Goal: Task Accomplishment & Management: Use online tool/utility

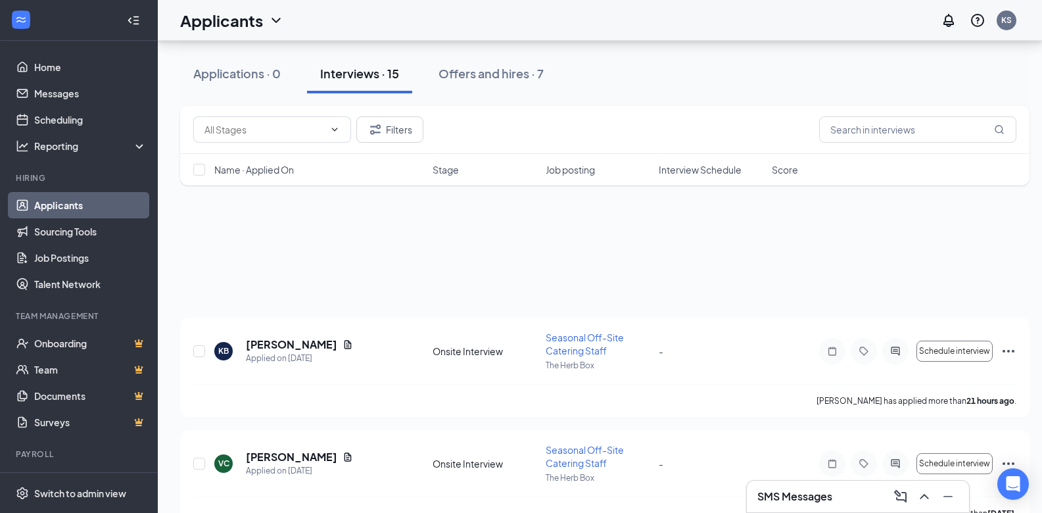
scroll to position [464, 0]
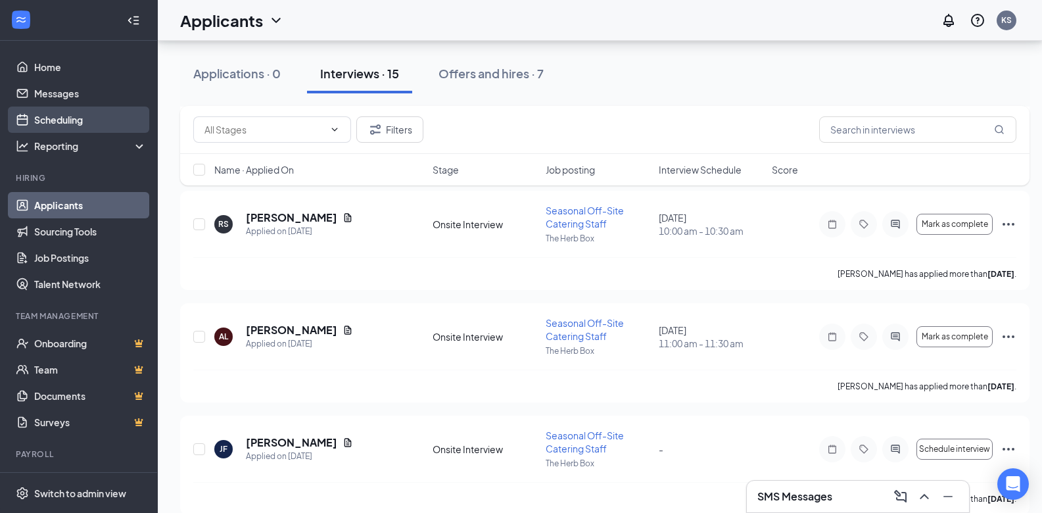
click at [66, 117] on link "Scheduling" at bounding box center [90, 120] width 112 height 26
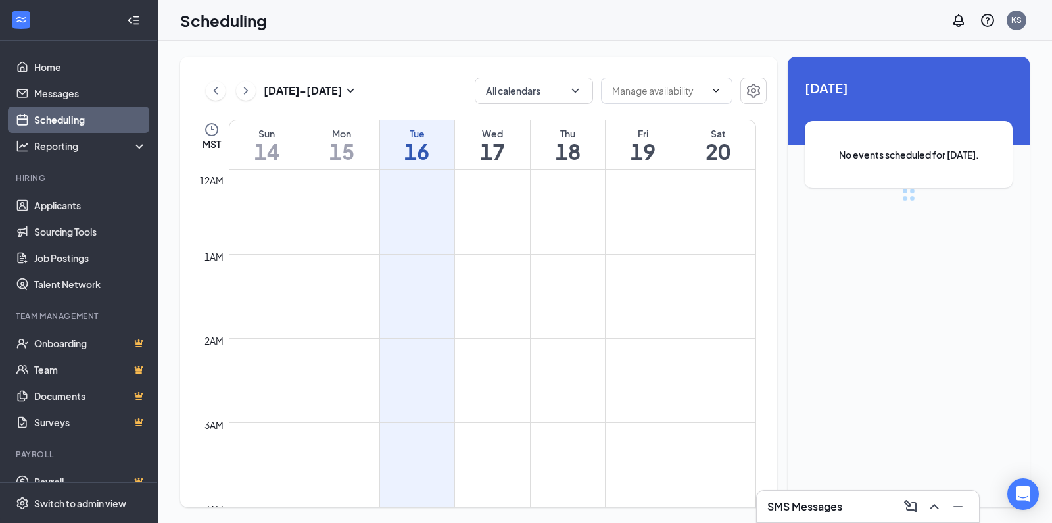
scroll to position [646, 0]
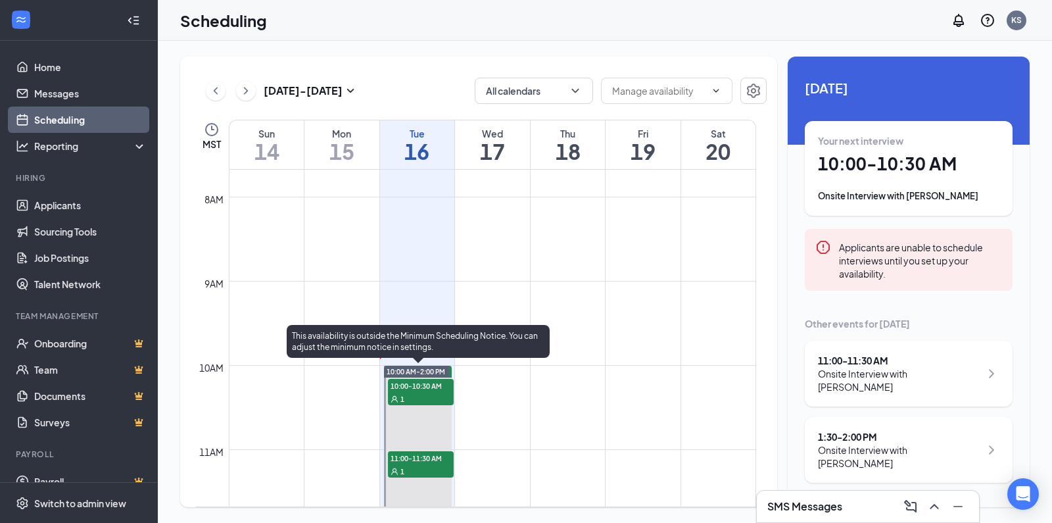
click at [425, 392] on div "1" at bounding box center [421, 398] width 66 height 13
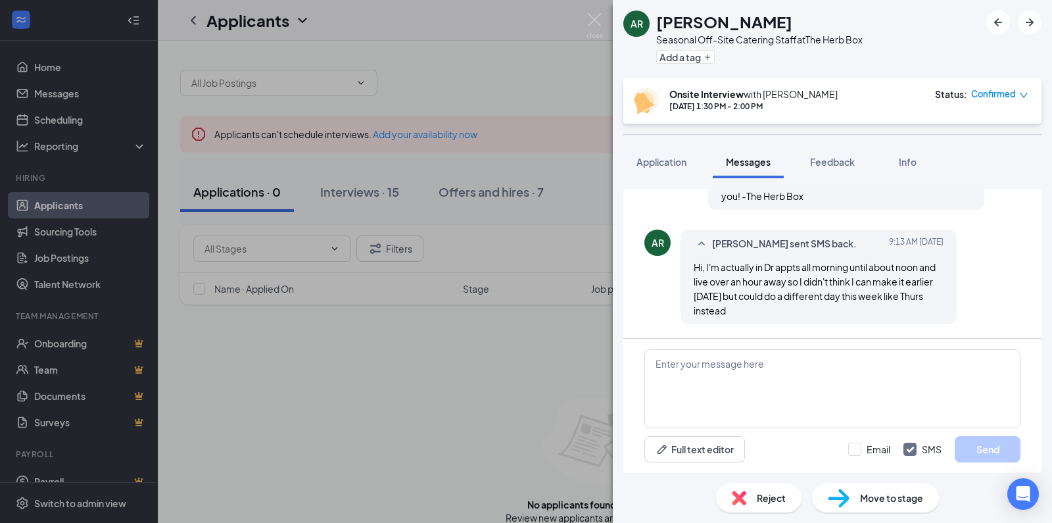
scroll to position [562, 0]
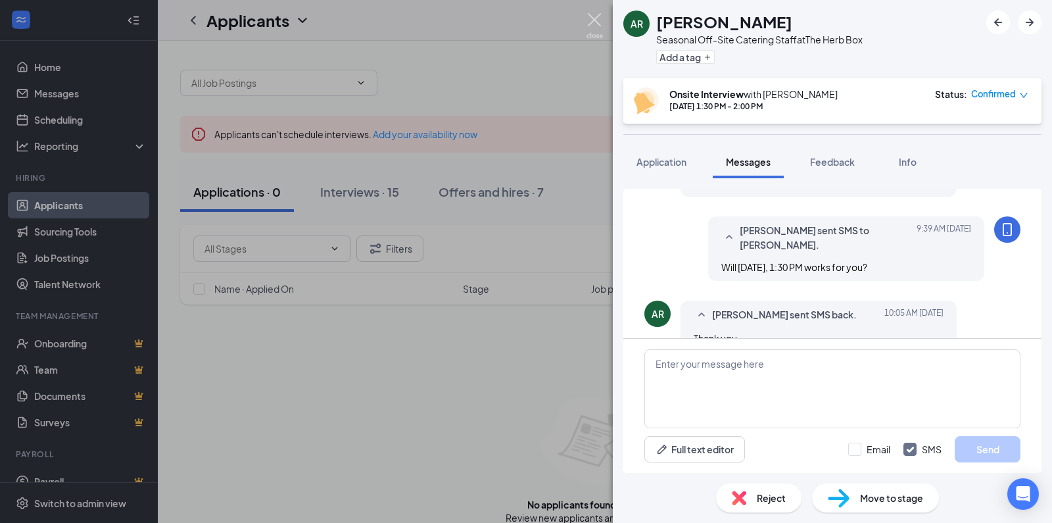
click at [587, 24] on img at bounding box center [595, 26] width 16 height 26
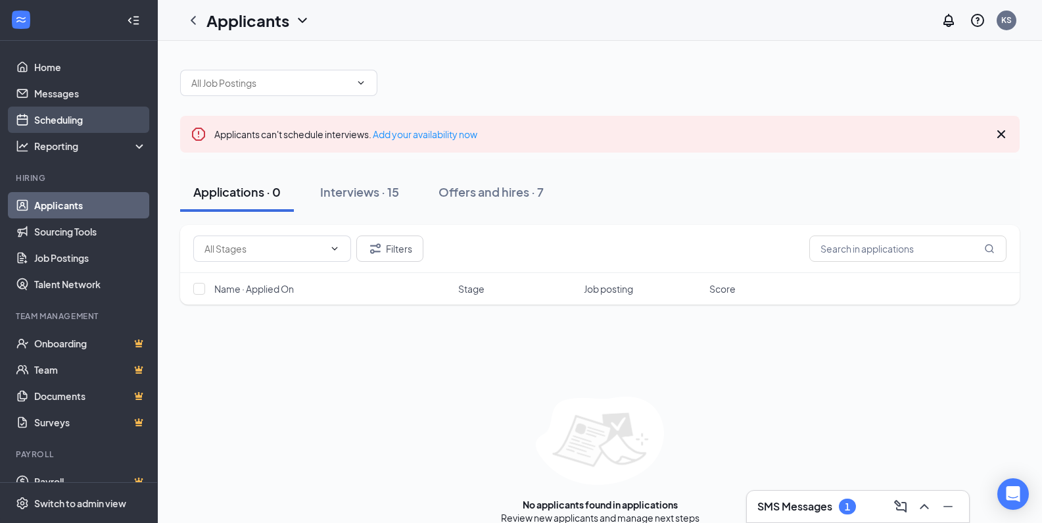
click at [73, 116] on link "Scheduling" at bounding box center [90, 120] width 112 height 26
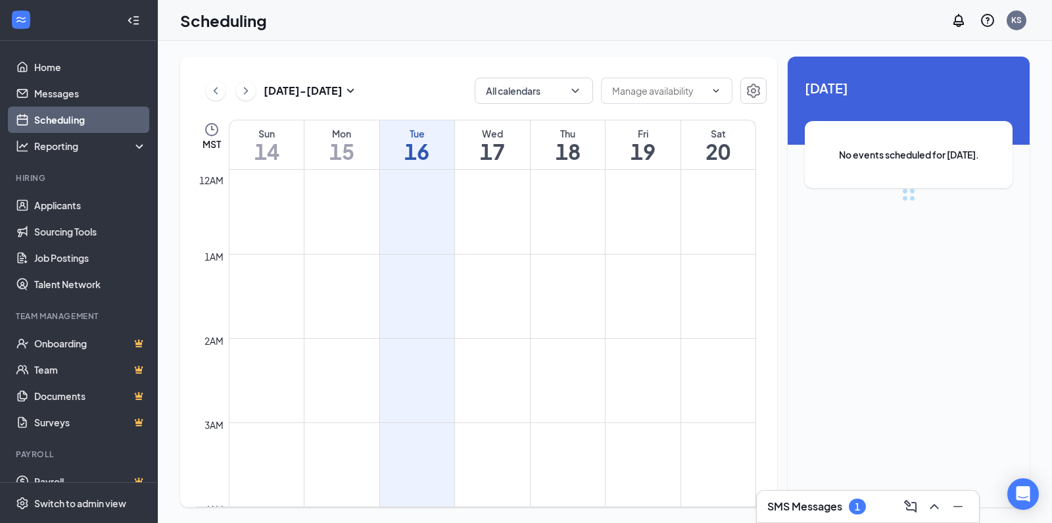
scroll to position [646, 0]
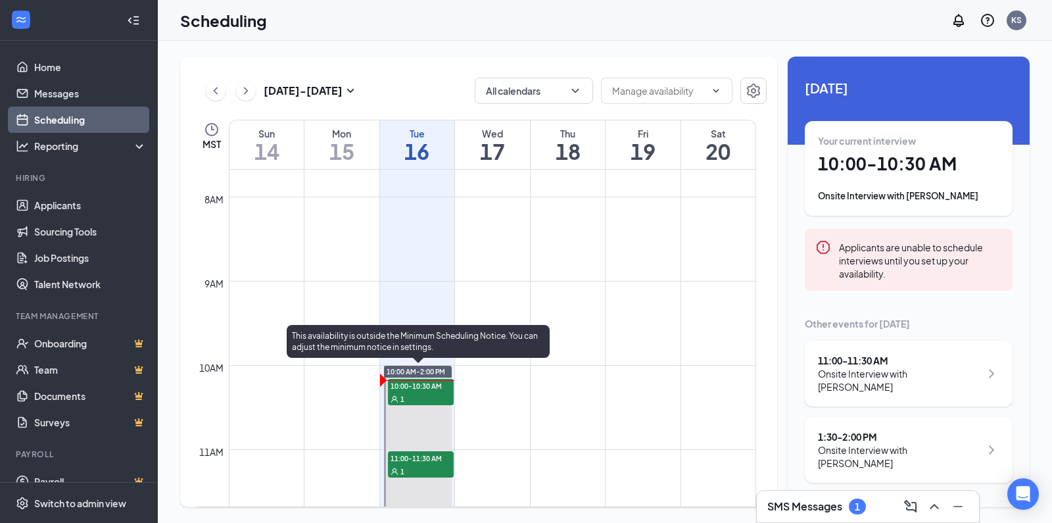
click at [421, 465] on div "1" at bounding box center [421, 470] width 66 height 13
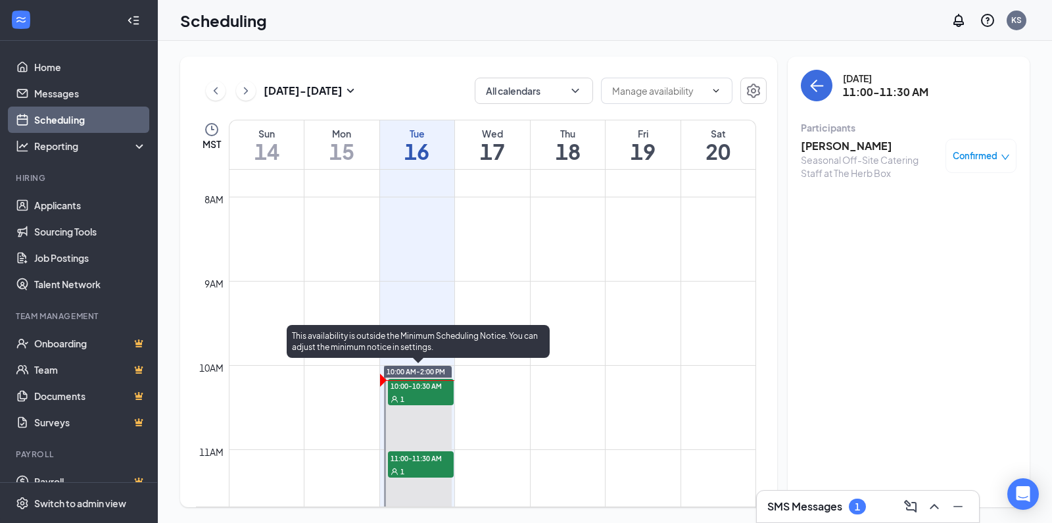
click at [419, 390] on span "10:00-10:30 AM" at bounding box center [421, 385] width 66 height 13
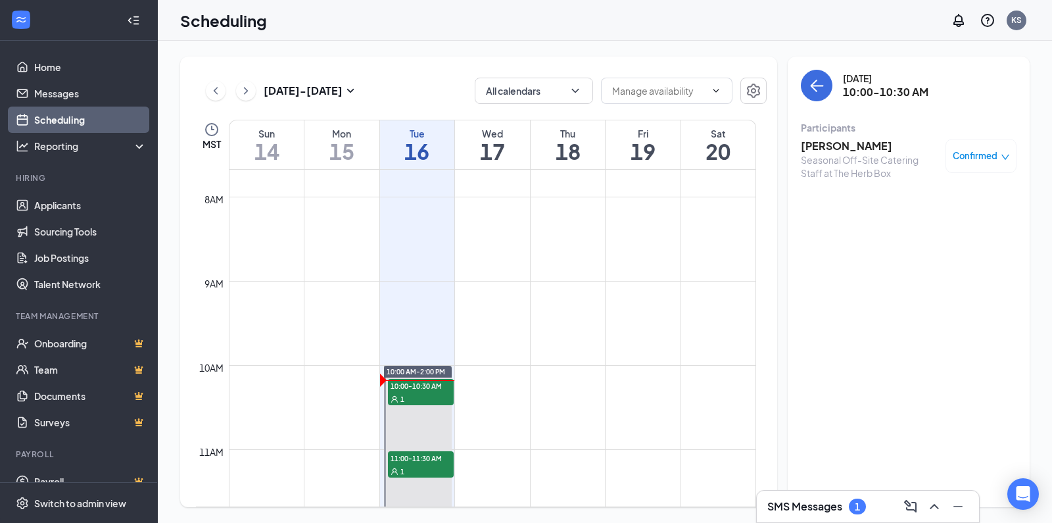
click at [818, 502] on h3 "SMS Messages" at bounding box center [804, 506] width 75 height 14
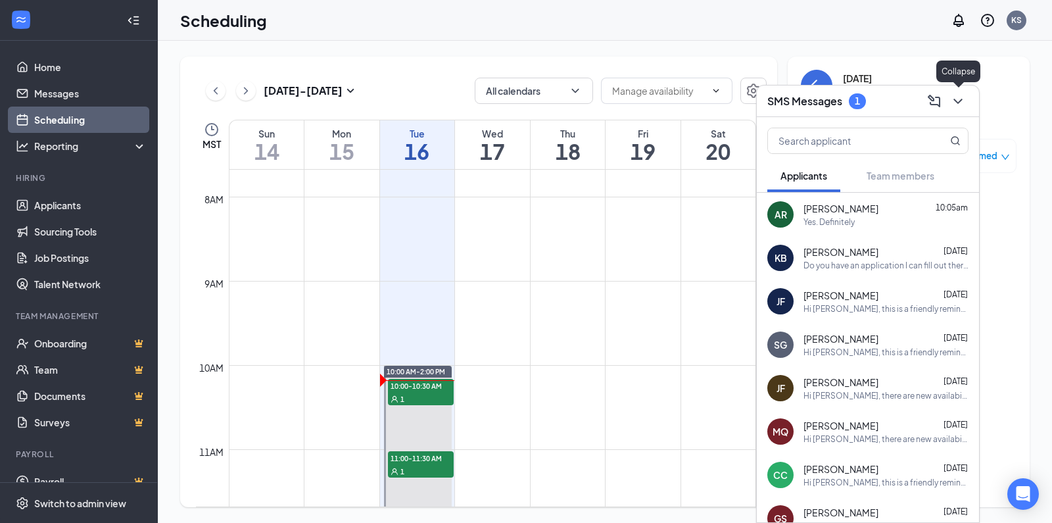
click at [957, 99] on icon "ChevronDown" at bounding box center [958, 101] width 16 height 16
